Goal: Task Accomplishment & Management: Manage account settings

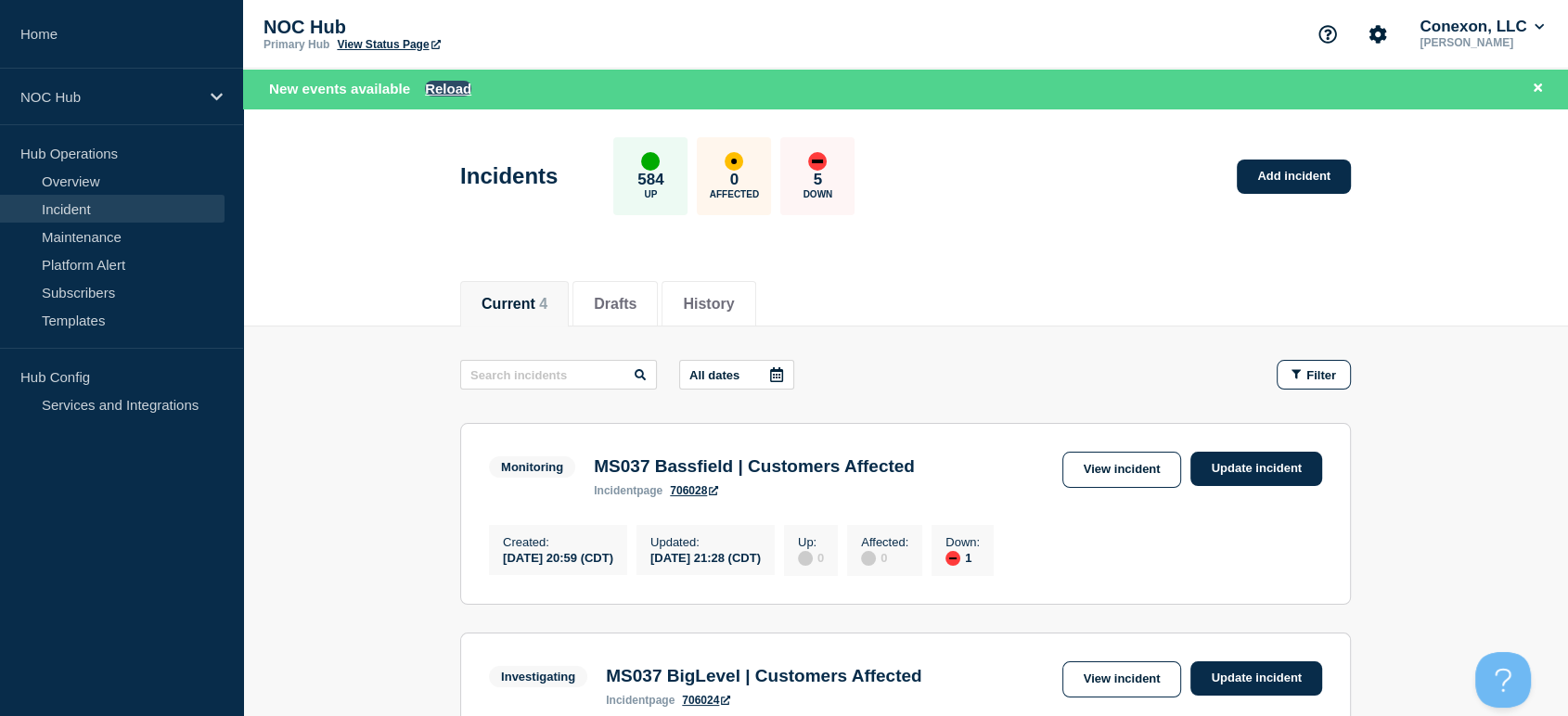
click at [445, 96] on button "Reload" at bounding box center [448, 89] width 46 height 16
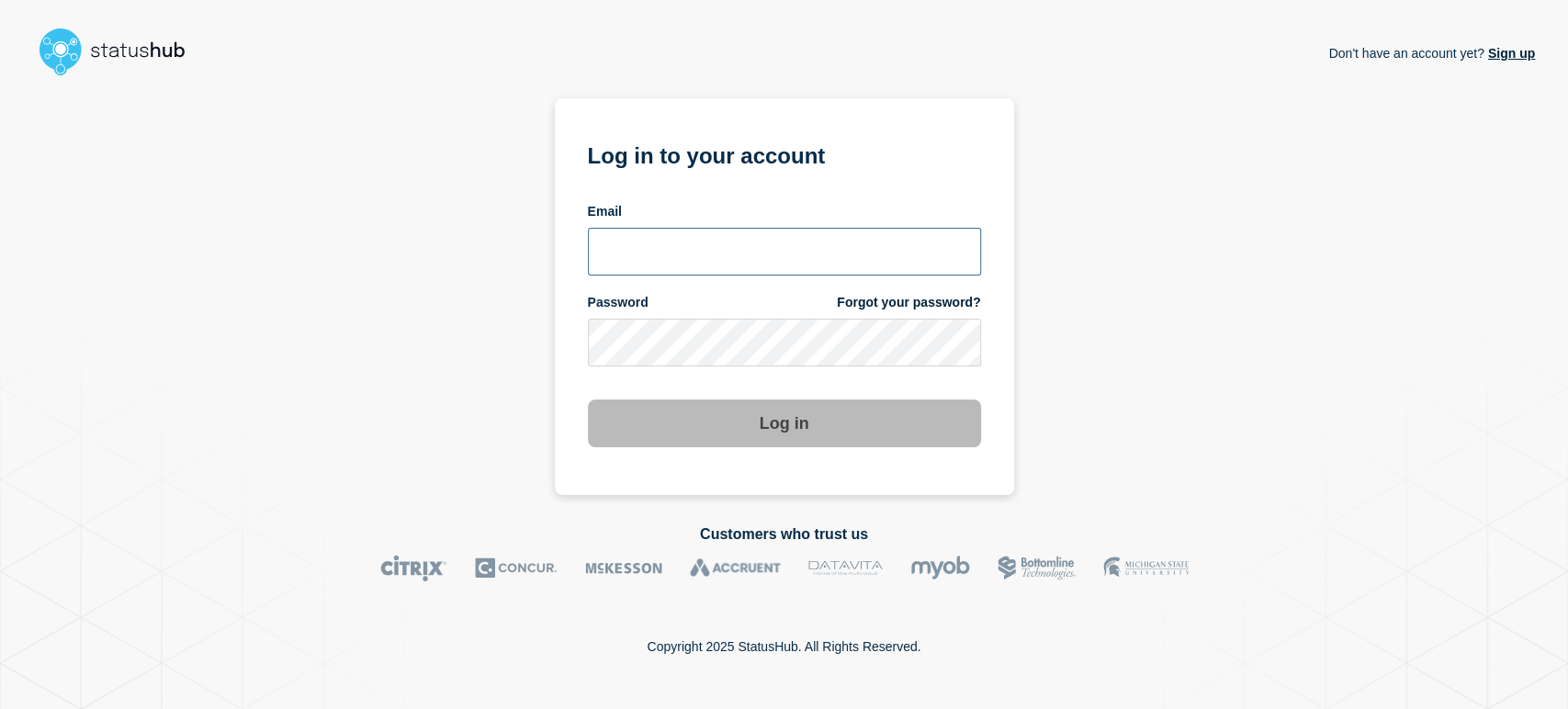
click at [602, 263] on input "email input" at bounding box center [785, 252] width 393 height 48
drag, startPoint x: 723, startPoint y: 218, endPoint x: 708, endPoint y: 248, distance: 33.5
click at [720, 222] on div "Email" at bounding box center [785, 239] width 393 height 72
click at [707, 248] on input "email input" at bounding box center [785, 252] width 393 height 48
type input "sean.webb@conexon.us"
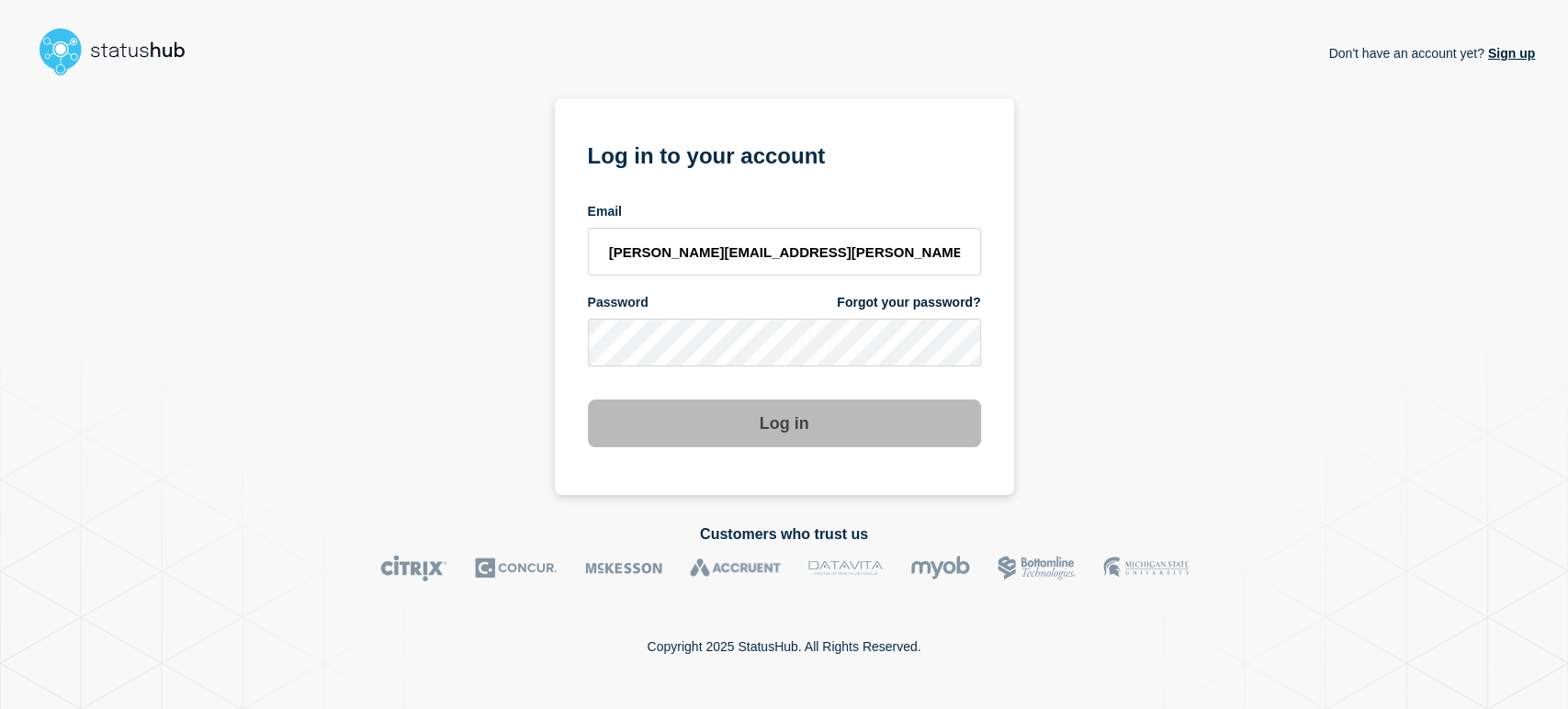
click at [588, 400] on button "Log in" at bounding box center [785, 423] width 393 height 48
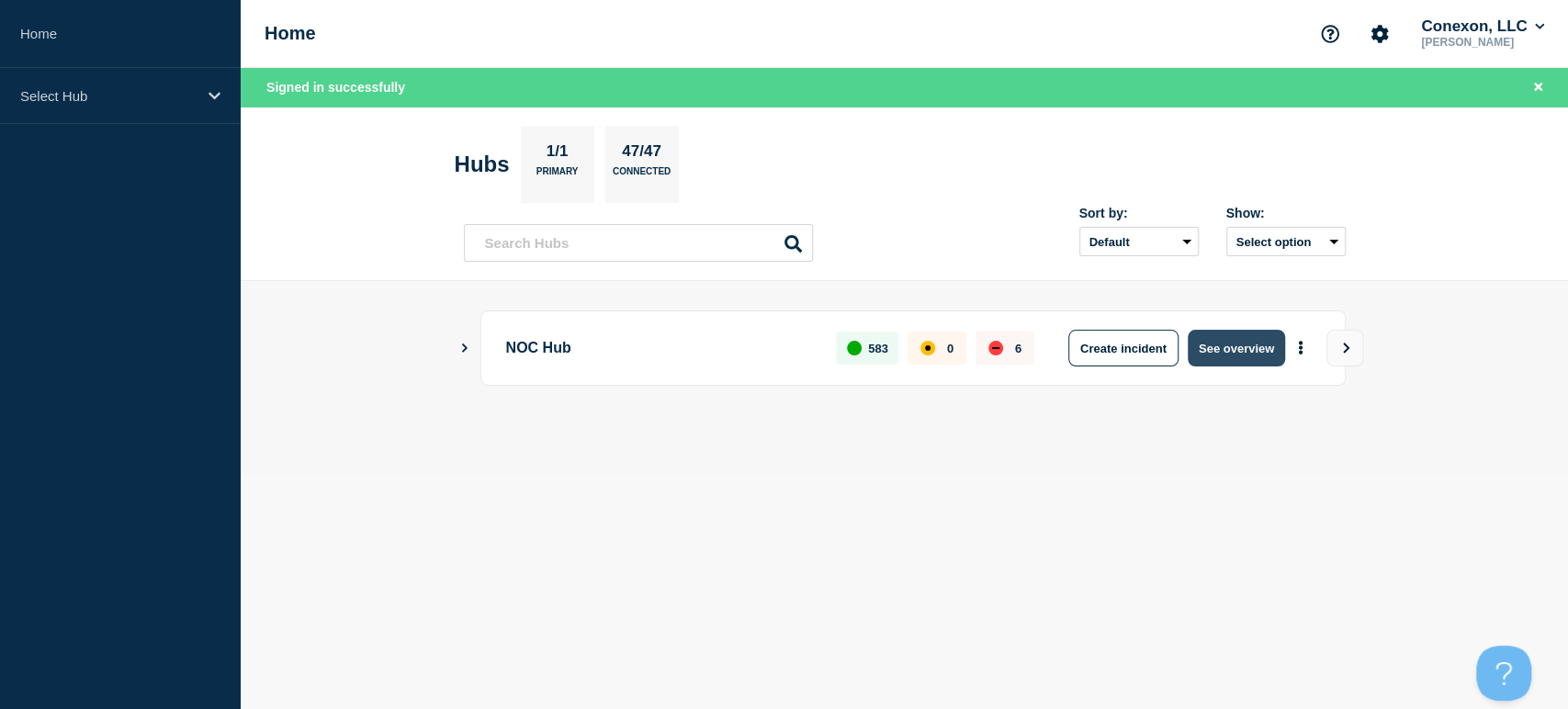
click at [1262, 355] on button "See overview" at bounding box center [1235, 349] width 97 height 37
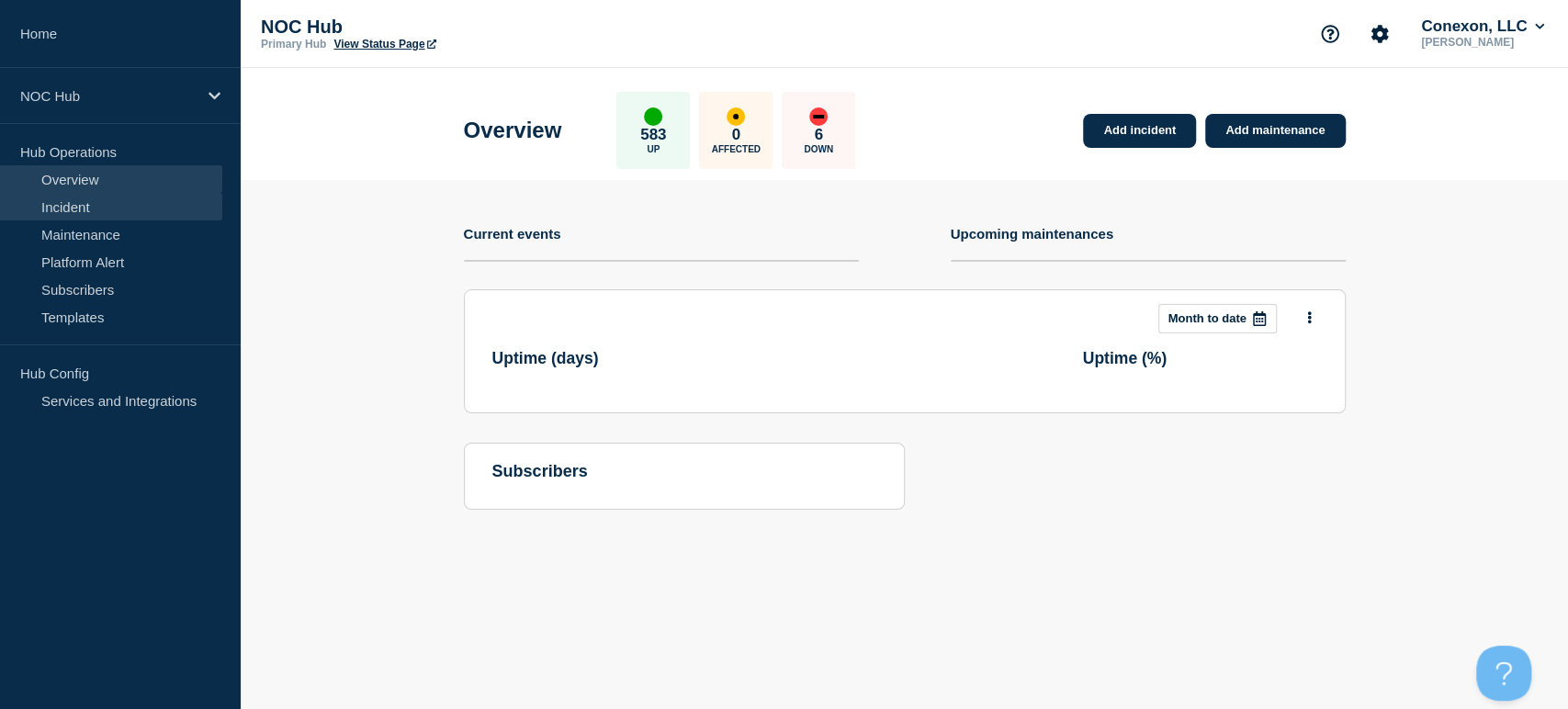
click at [127, 203] on link "Incident" at bounding box center [111, 207] width 222 height 27
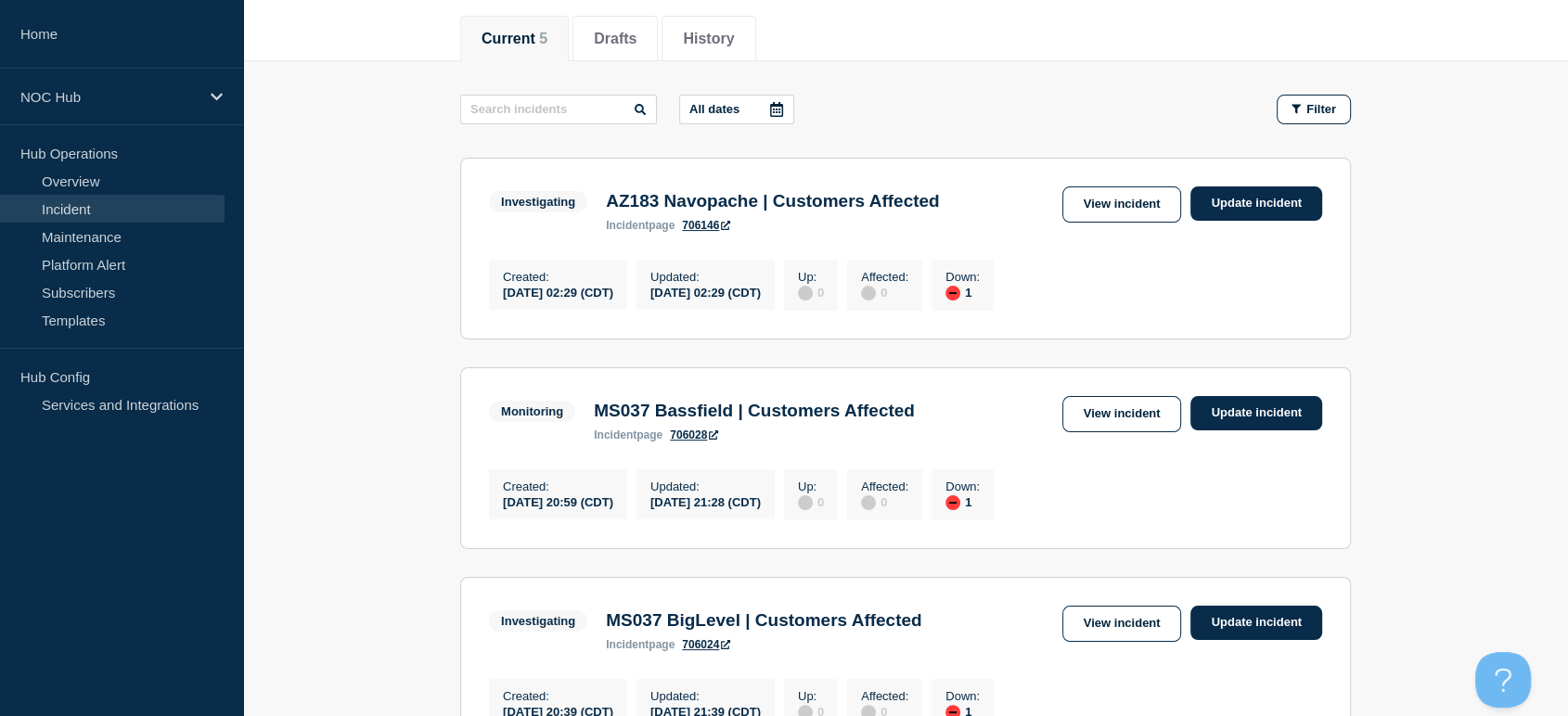
scroll to position [103, 0]
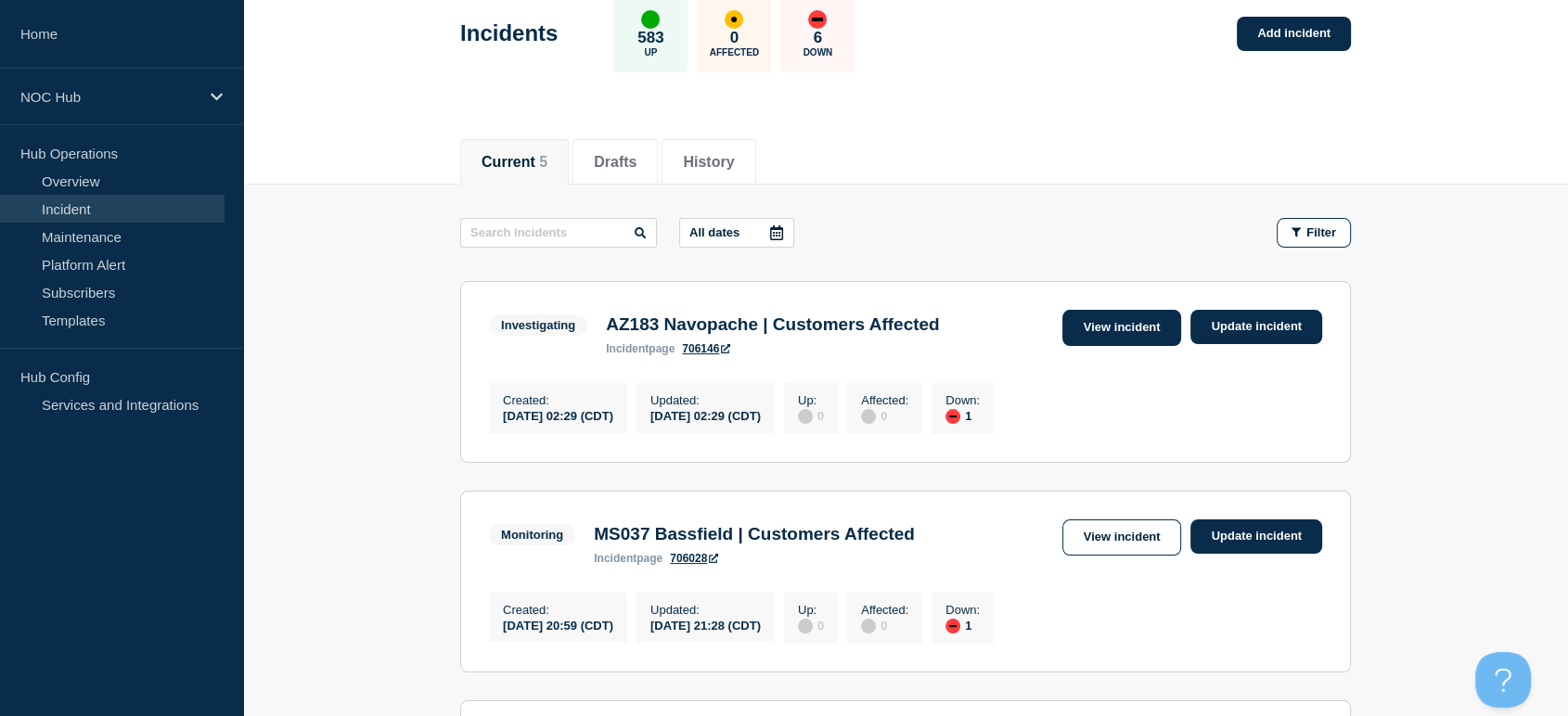
click at [1123, 339] on link "View incident" at bounding box center [1122, 327] width 120 height 37
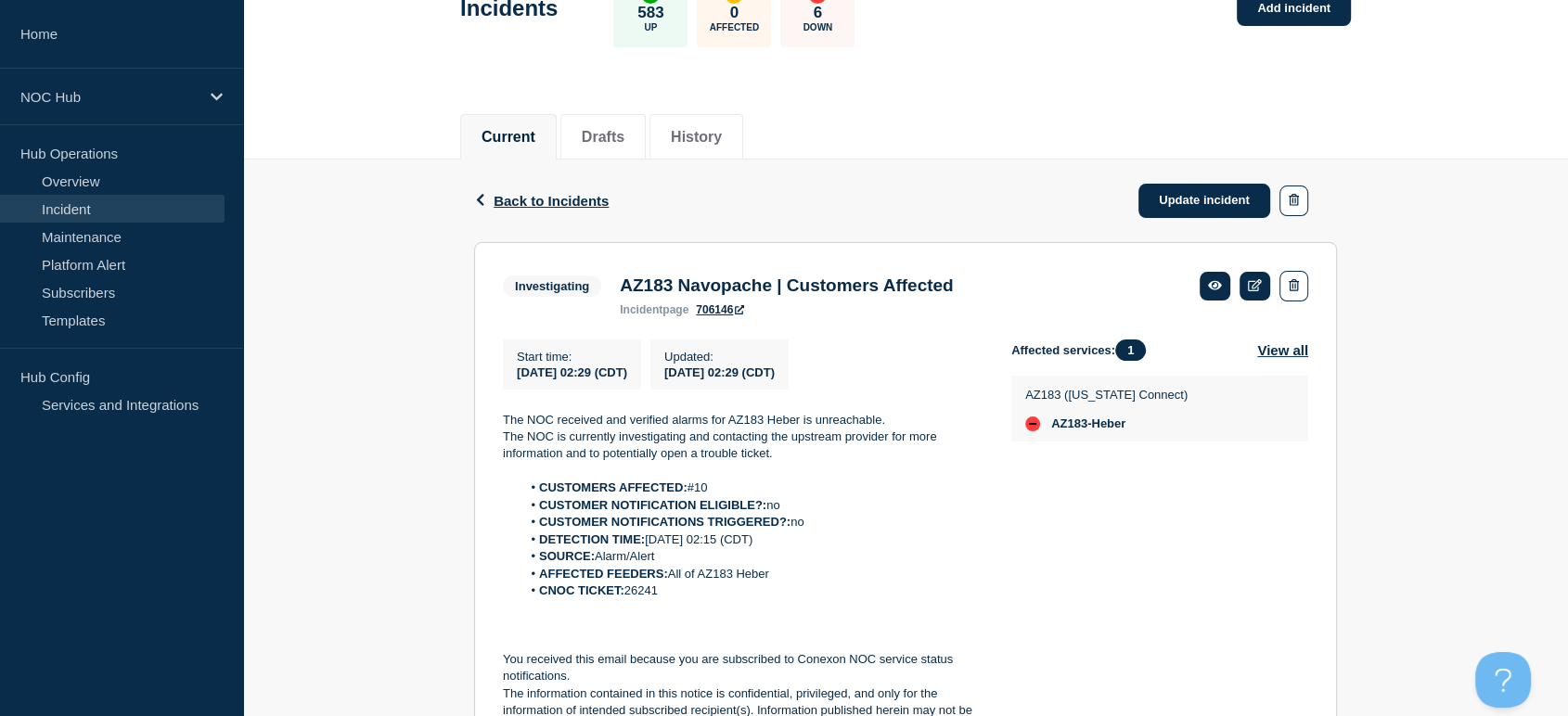
scroll to position [239, 0]
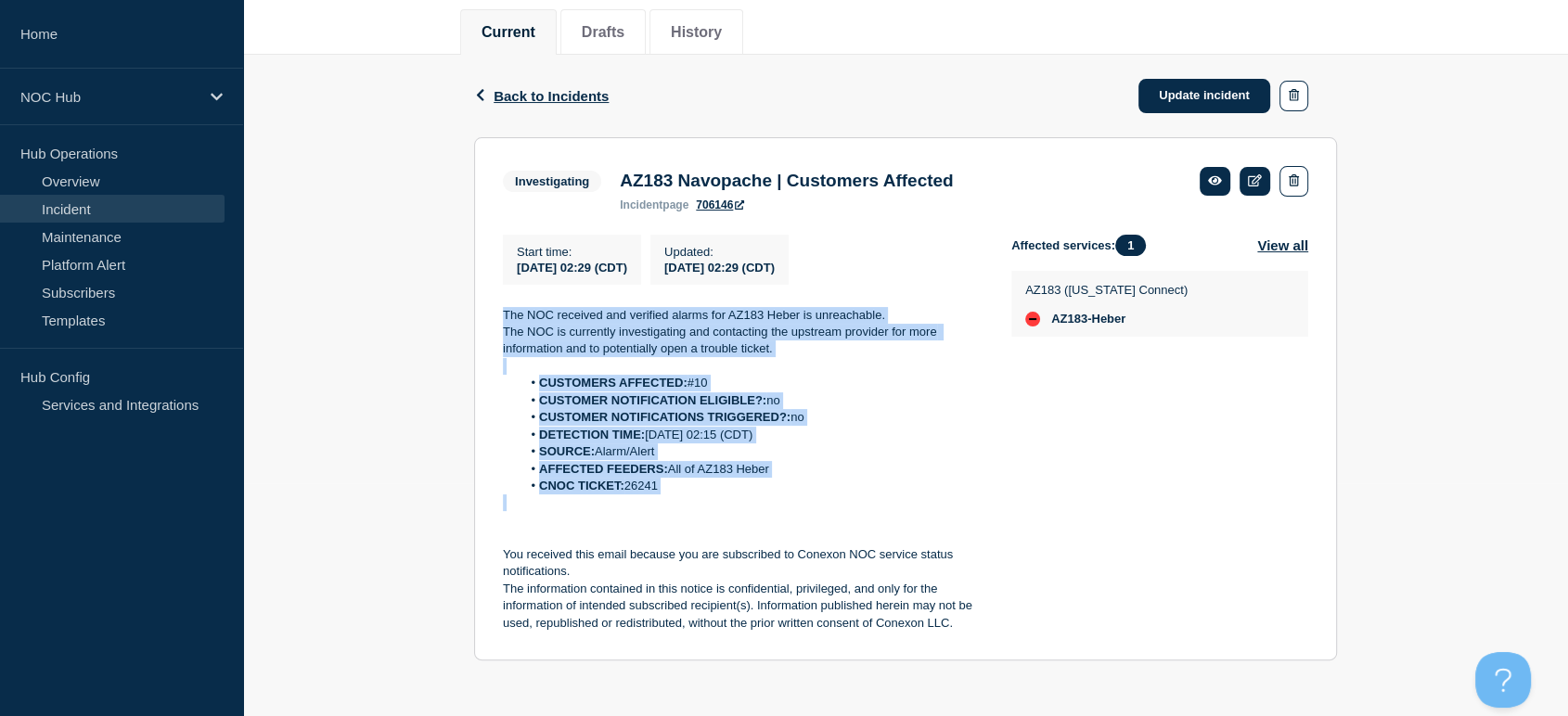
drag, startPoint x: 772, startPoint y: 502, endPoint x: 497, endPoint y: 317, distance: 331.4
click at [497, 317] on section "Investigating AZ183 Navopache | Customers Affected incident page 706146 Start t…" at bounding box center [906, 400] width 863 height 524
copy div "The NOC received and verified alarms for AZ183 Heber is unreachable. The NOC is…"
click at [1166, 86] on link "Update incident" at bounding box center [1203, 96] width 131 height 35
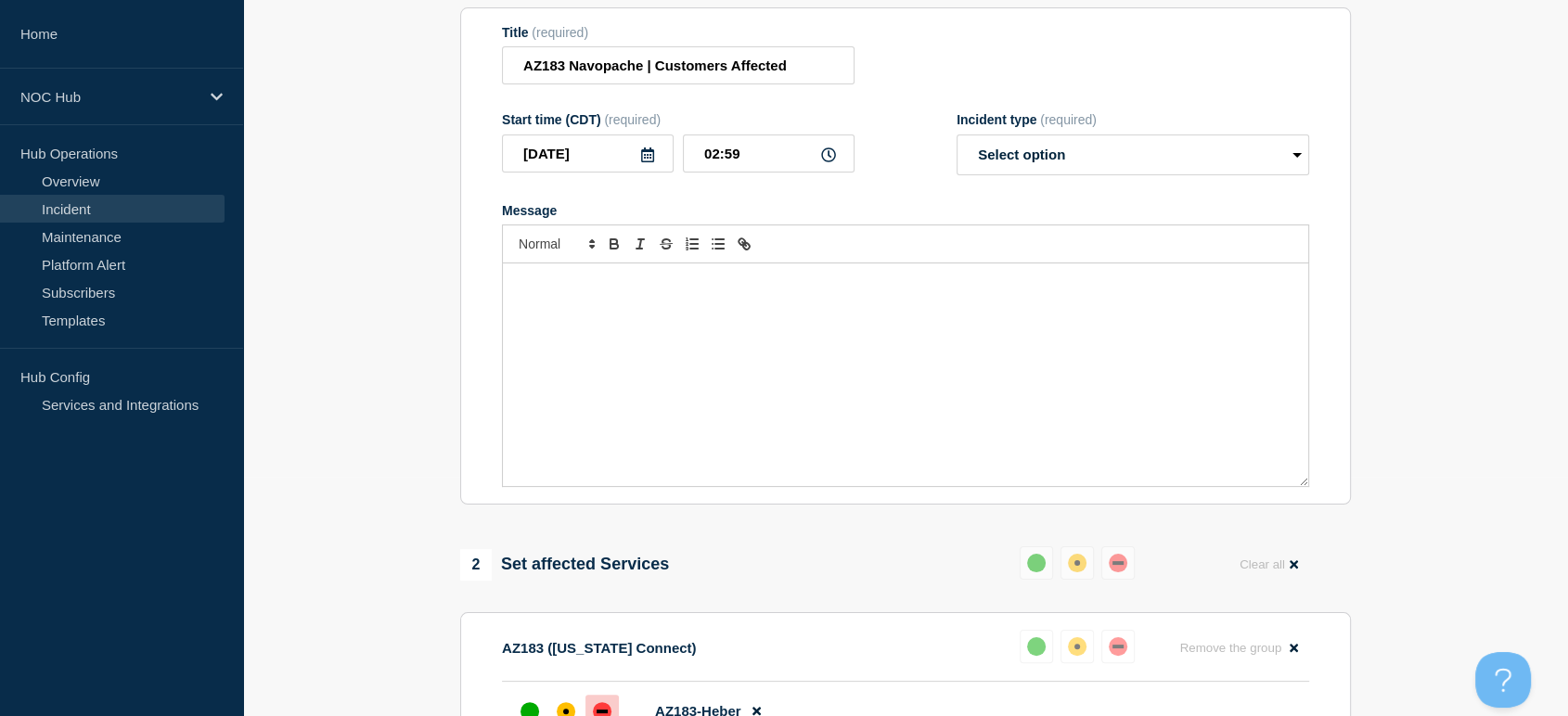
click at [822, 349] on div "Message" at bounding box center [906, 375] width 806 height 223
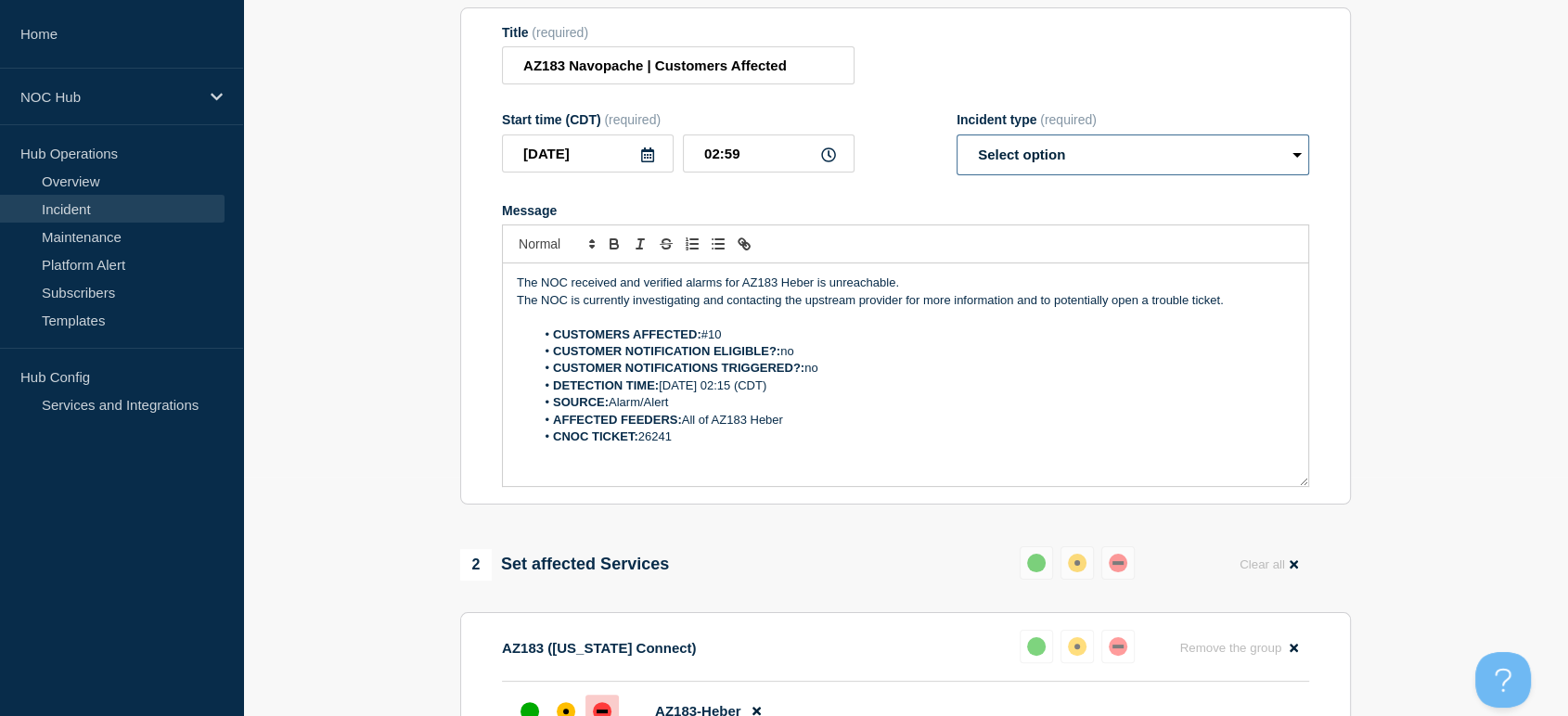
click at [1016, 175] on select "Select option Investigating Identified Monitoring Resolved" at bounding box center [1133, 154] width 353 height 41
select select "investigating"
click at [957, 143] on select "Select option Investigating Identified Monitoring Resolved" at bounding box center [1133, 154] width 353 height 41
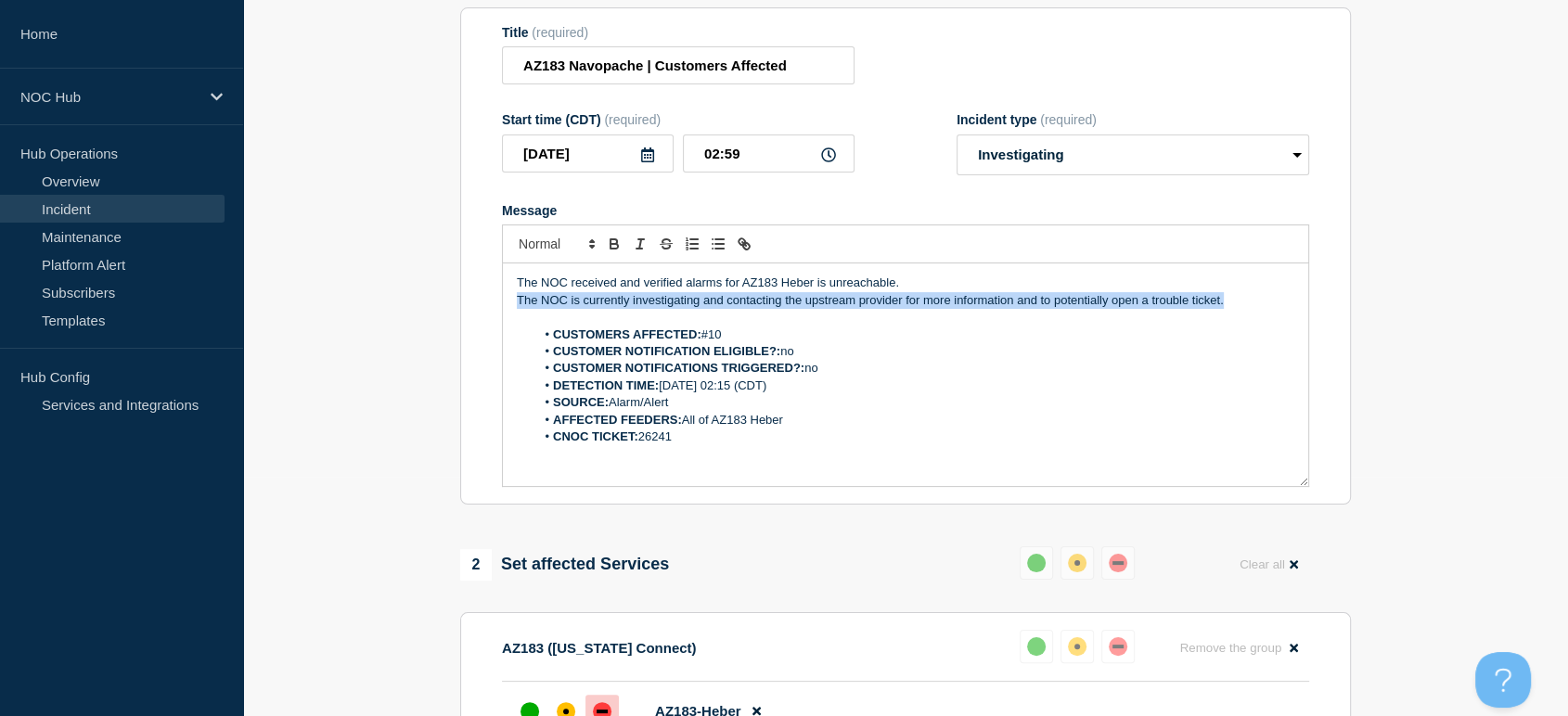
drag, startPoint x: 1238, startPoint y: 316, endPoint x: 487, endPoint y: 308, distance: 751.0
click at [487, 308] on section "Title (required) AZ183 Navopache | Customers Affected Start time (CDT) (require…" at bounding box center [905, 257] width 891 height 498
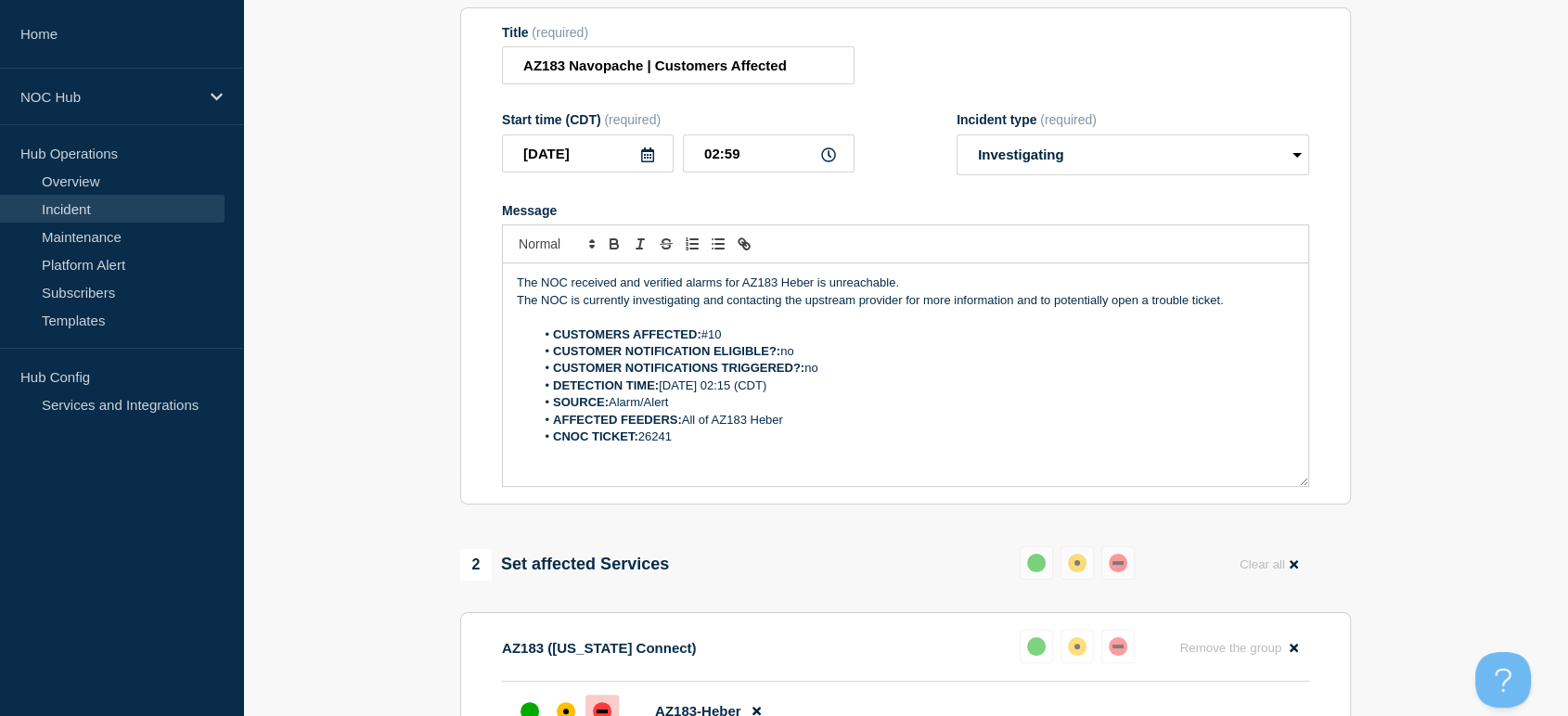
click at [1034, 343] on li "CUSTOMERS AFFECTED: #10" at bounding box center [915, 334] width 760 height 17
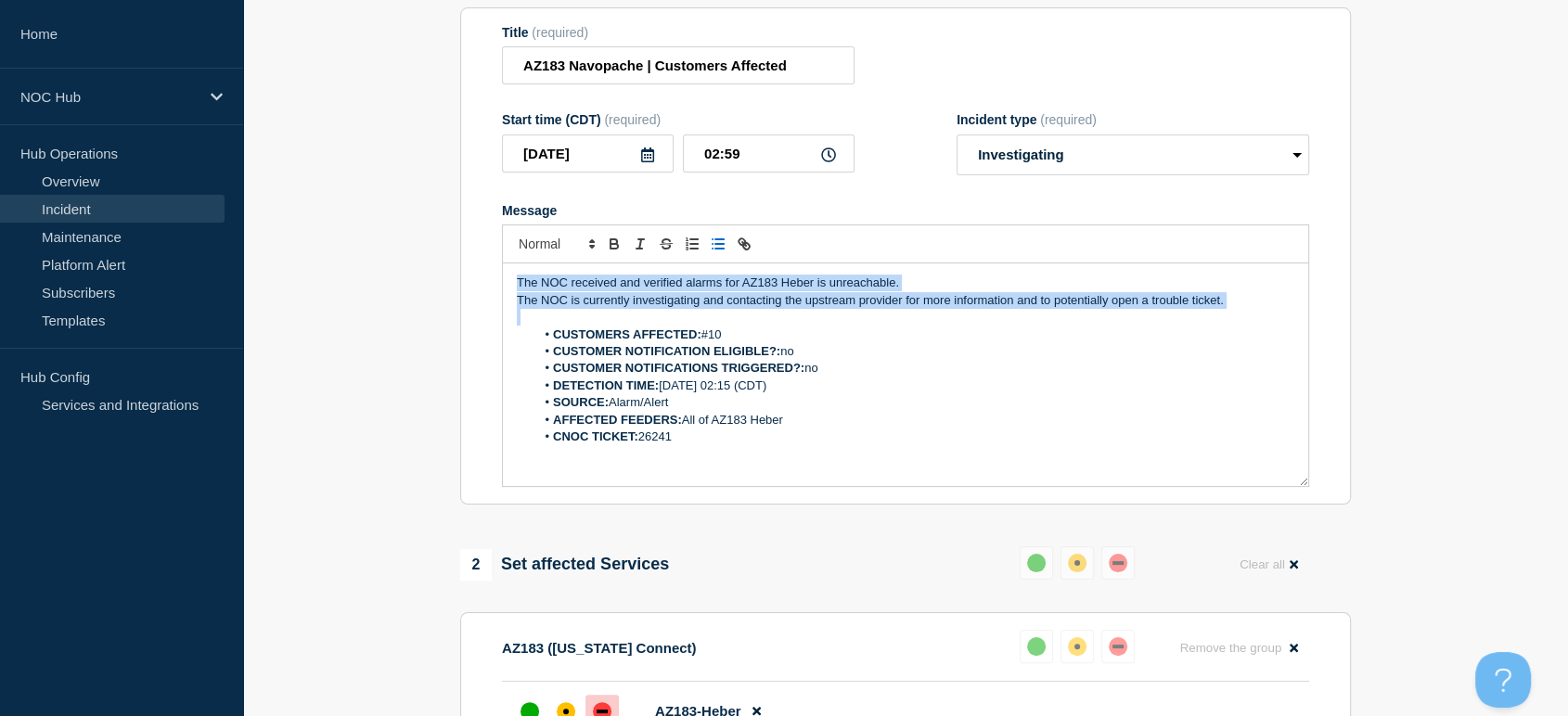
drag, startPoint x: 1247, startPoint y: 319, endPoint x: 482, endPoint y: 285, distance: 765.8
click at [482, 285] on section "Title (required) AZ183 Navopache | Customers Affected Start time (CDT) (require…" at bounding box center [905, 257] width 891 height 498
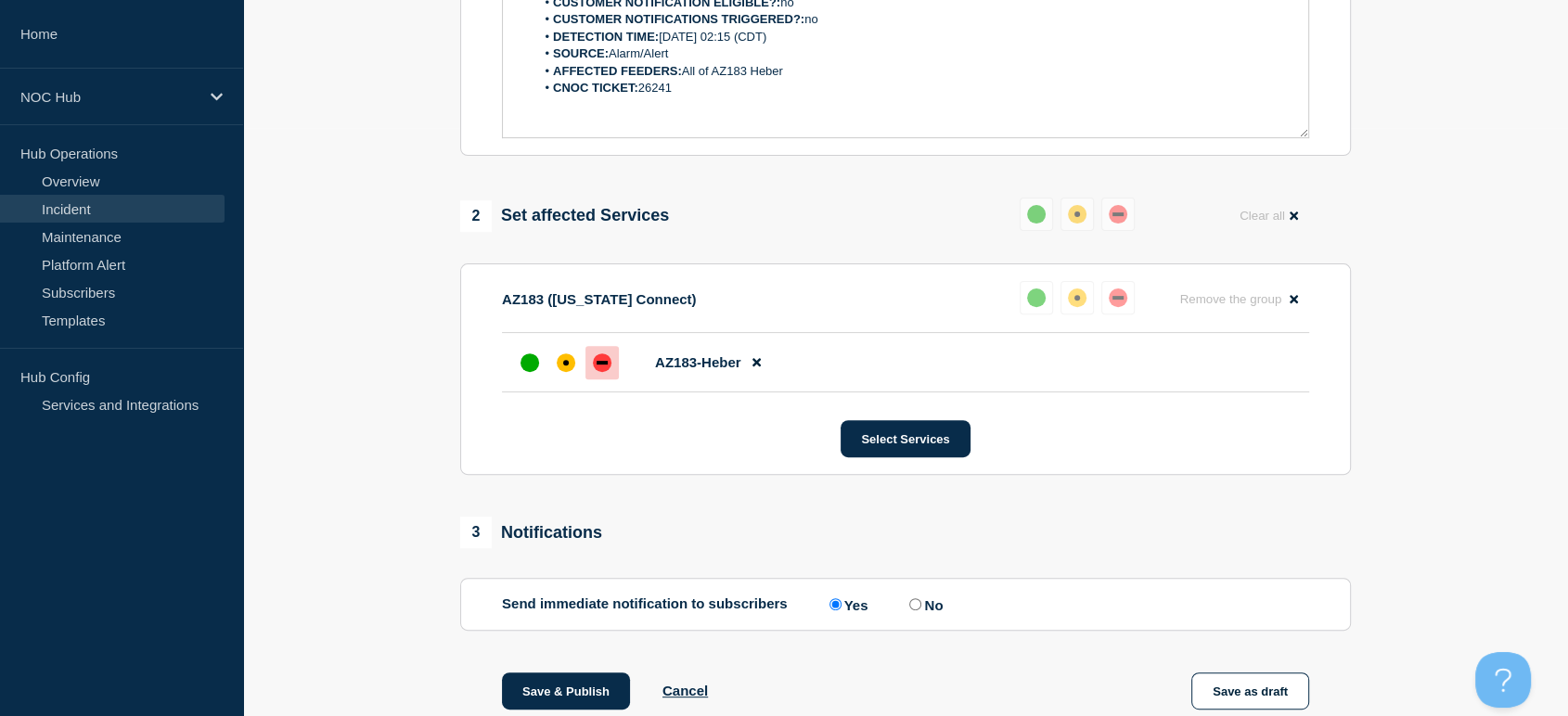
scroll to position [756, 0]
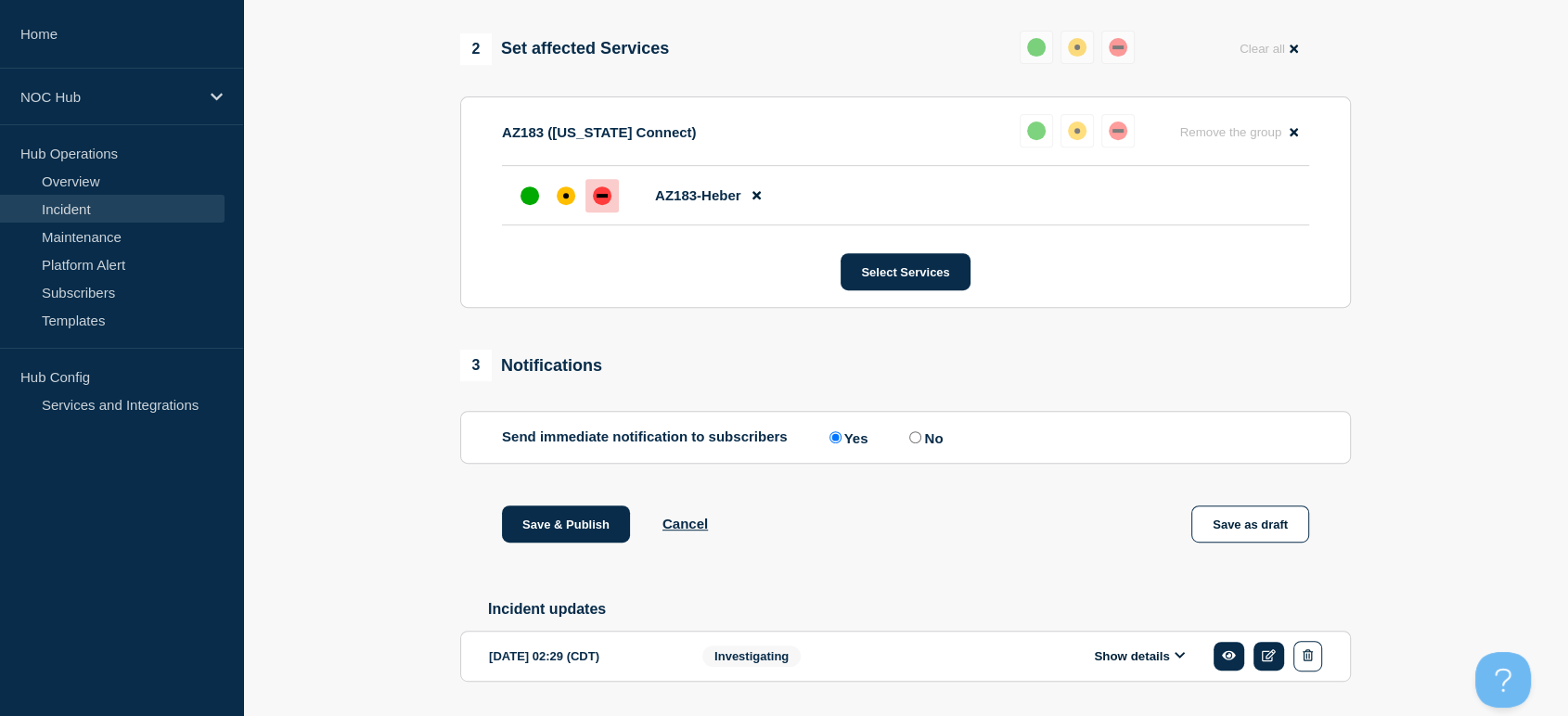
click at [921, 444] on input "No" at bounding box center [915, 437] width 12 height 12
radio input "true"
radio input "false"
click at [580, 543] on button "Save & Publish" at bounding box center [566, 524] width 129 height 38
